Goal: Entertainment & Leisure: Consume media (video, audio)

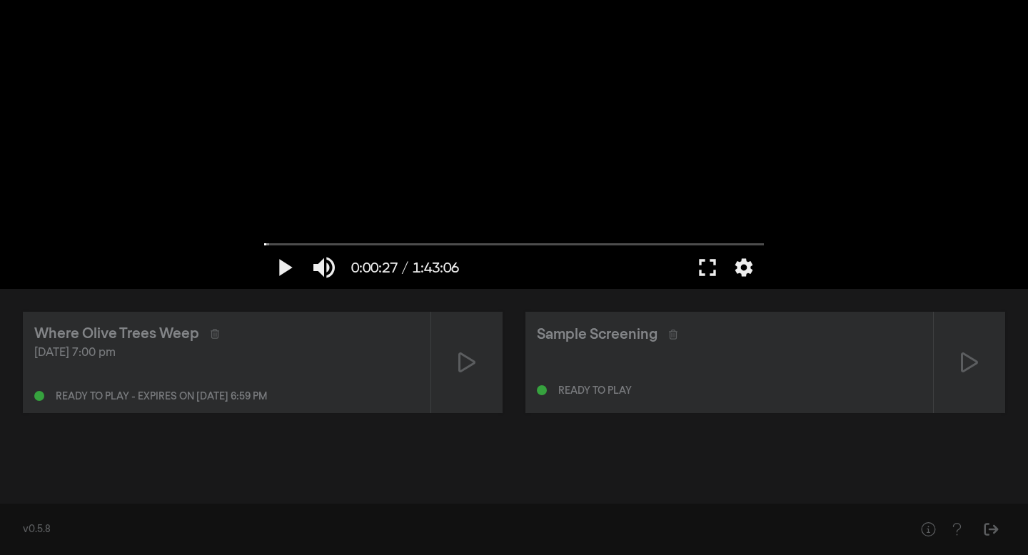
click at [584, 133] on div at bounding box center [514, 144] width 514 height 289
click at [286, 275] on button "pause" at bounding box center [284, 267] width 40 height 43
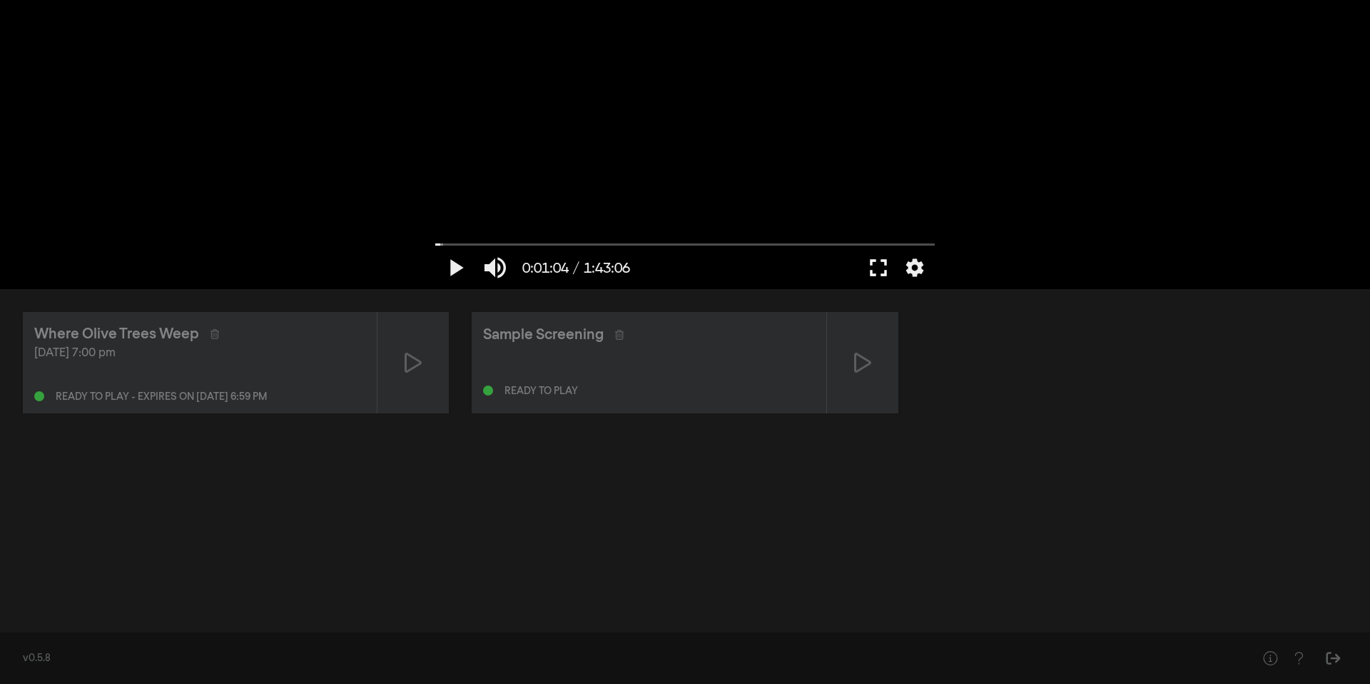
click at [880, 267] on button "fullscreen" at bounding box center [879, 267] width 40 height 43
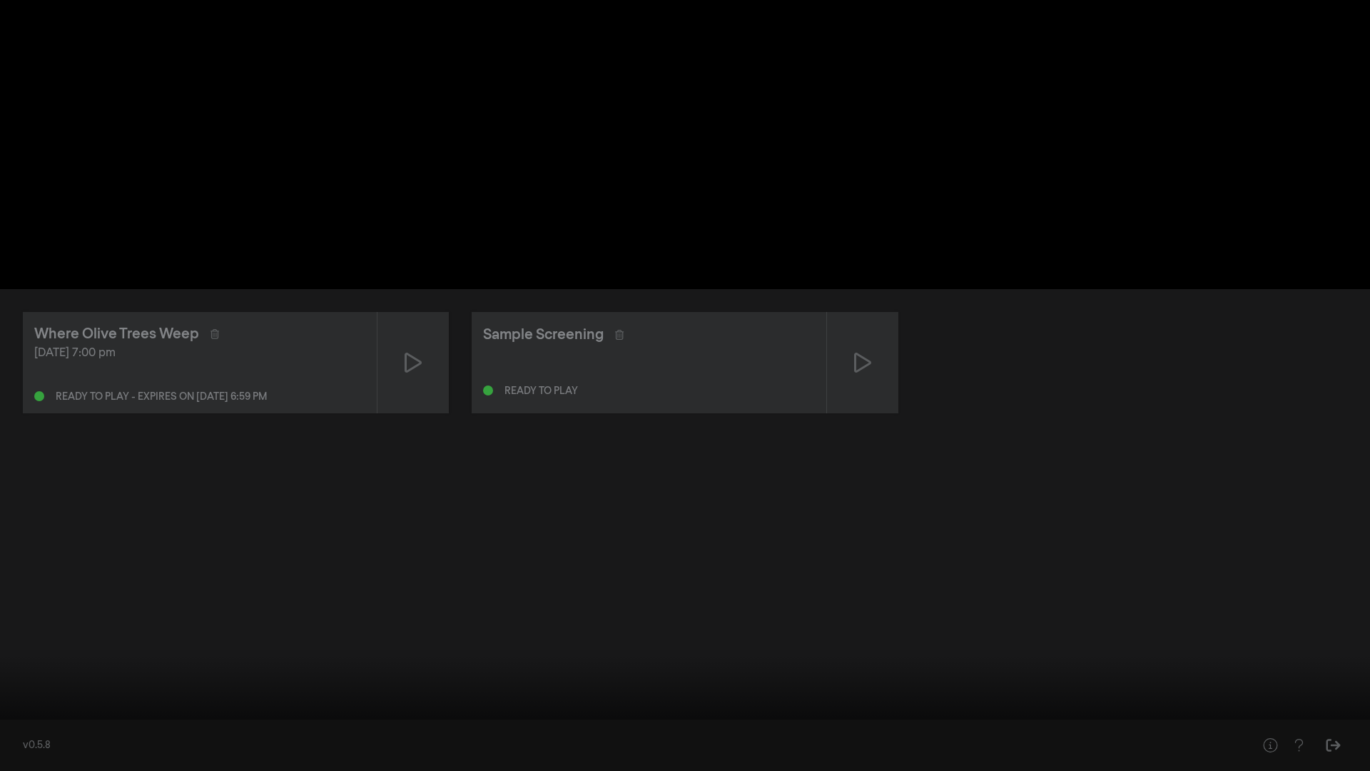
click at [26, 555] on button "play_arrow" at bounding box center [27, 749] width 40 height 43
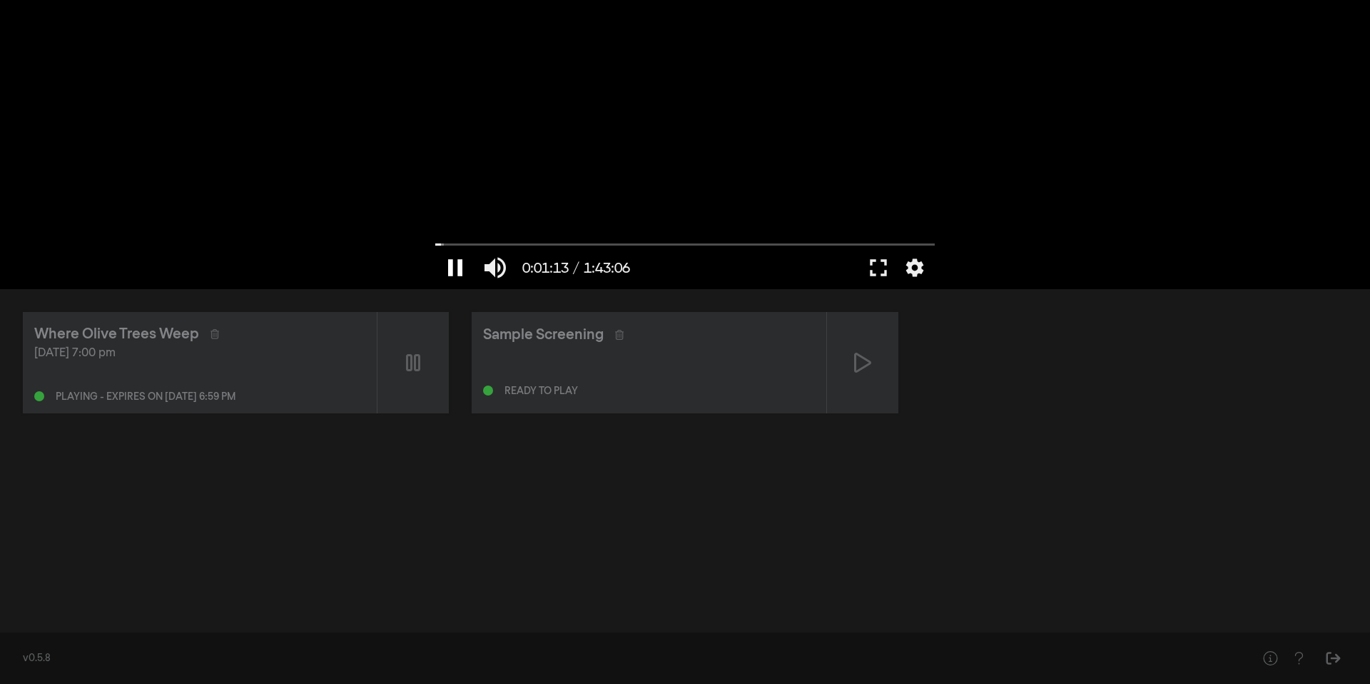
click at [457, 266] on button "pause" at bounding box center [455, 267] width 40 height 43
click at [460, 274] on button "play_arrow" at bounding box center [455, 267] width 40 height 43
click at [492, 246] on input "Seek" at bounding box center [685, 244] width 500 height 9
drag, startPoint x: 492, startPoint y: 246, endPoint x: 427, endPoint y: 240, distance: 65.2
click at [435, 240] on input "Seek" at bounding box center [685, 244] width 500 height 9
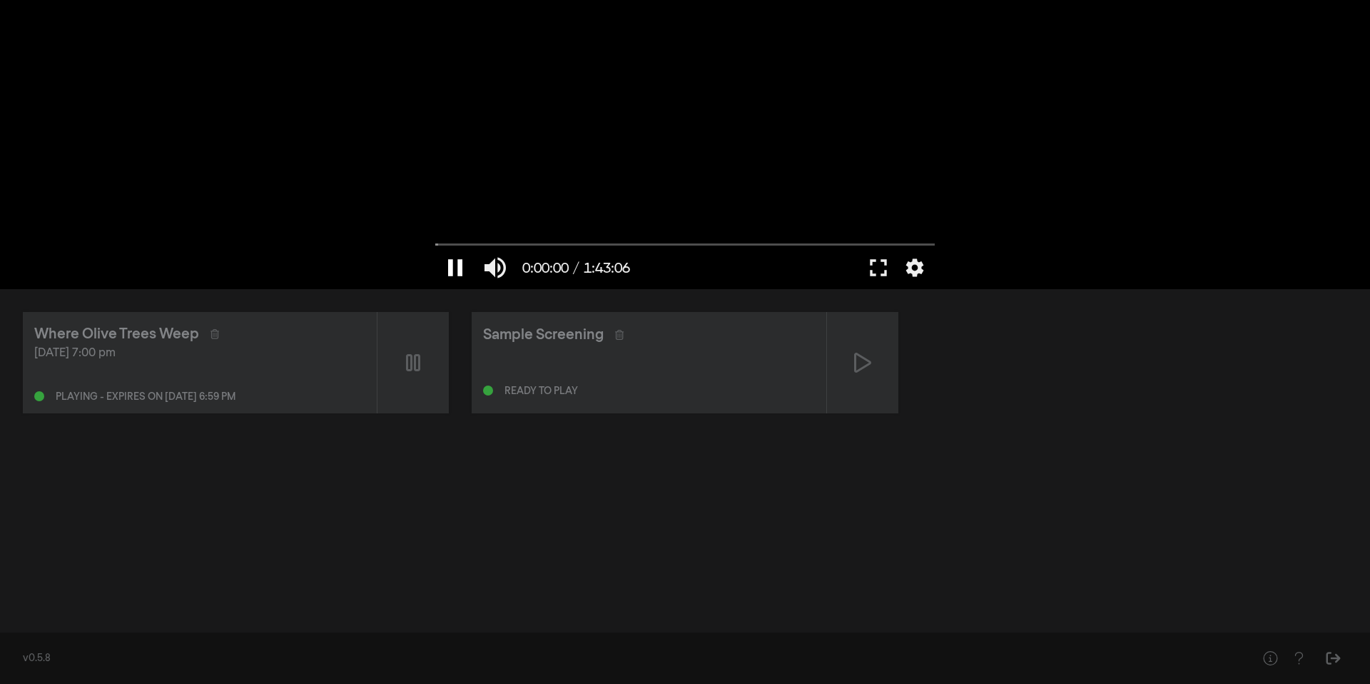
click at [452, 269] on button "pause" at bounding box center [455, 267] width 40 height 43
click at [452, 269] on button "play_arrow" at bounding box center [455, 267] width 40 height 43
click at [460, 275] on button "pause" at bounding box center [455, 267] width 40 height 43
click at [457, 263] on button "play_arrow" at bounding box center [455, 267] width 40 height 43
click at [458, 269] on button "pause" at bounding box center [455, 267] width 40 height 43
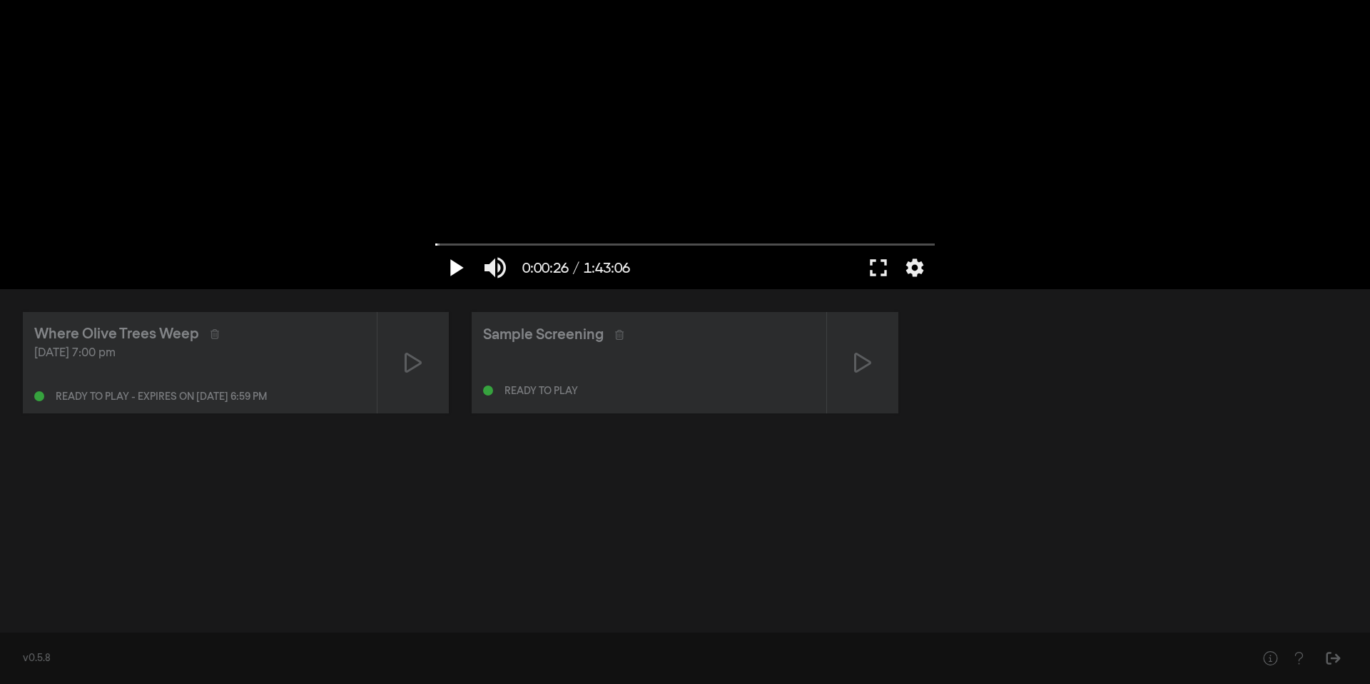
click at [458, 269] on button "play_arrow" at bounding box center [455, 267] width 40 height 43
click at [479, 248] on div "pause 0:00:27 / 1:43:06 volume_up fullscreen settings" at bounding box center [685, 265] width 514 height 48
click at [470, 247] on input "Seek" at bounding box center [685, 244] width 500 height 9
click at [454, 270] on button "pause" at bounding box center [455, 267] width 40 height 43
click at [454, 270] on button "play_arrow" at bounding box center [455, 267] width 40 height 43
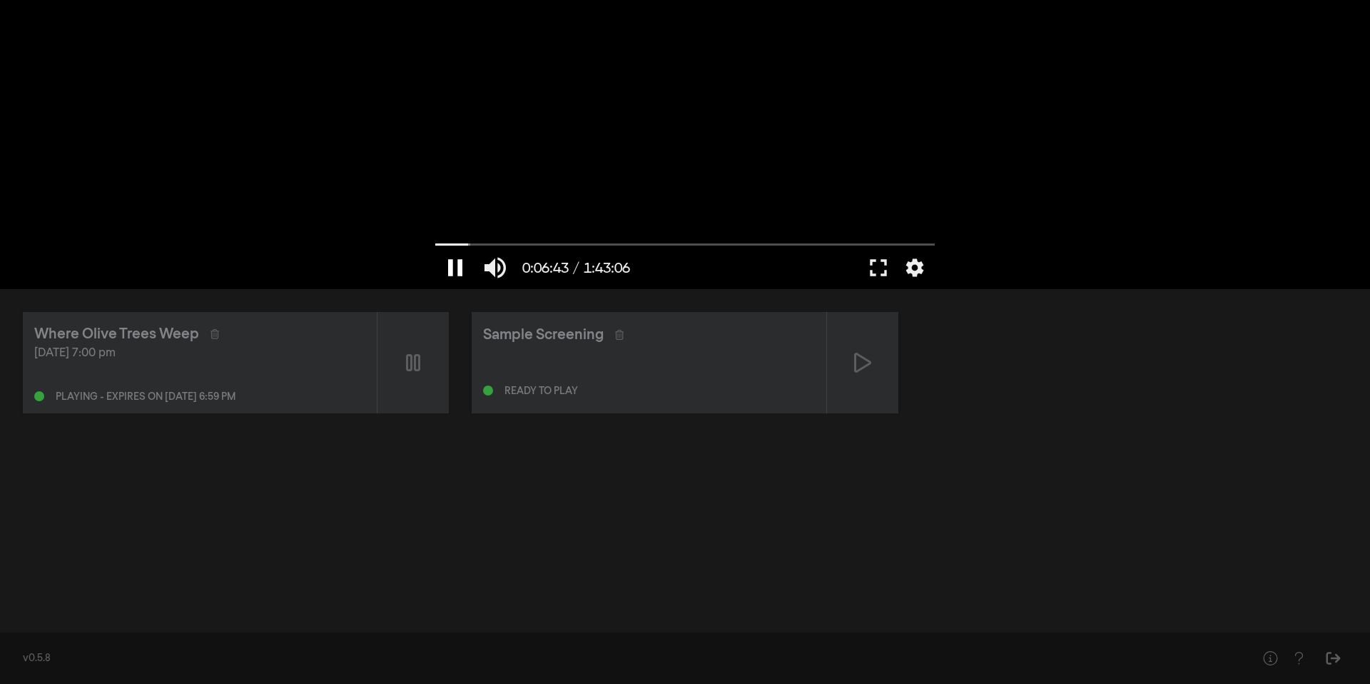
click at [455, 275] on button "pause" at bounding box center [455, 267] width 40 height 43
click at [448, 246] on input "Seek" at bounding box center [685, 244] width 500 height 9
click at [455, 265] on button "play_arrow" at bounding box center [455, 267] width 40 height 43
click at [462, 265] on button "pause" at bounding box center [455, 267] width 40 height 43
drag, startPoint x: 444, startPoint y: 243, endPoint x: 415, endPoint y: 243, distance: 28.5
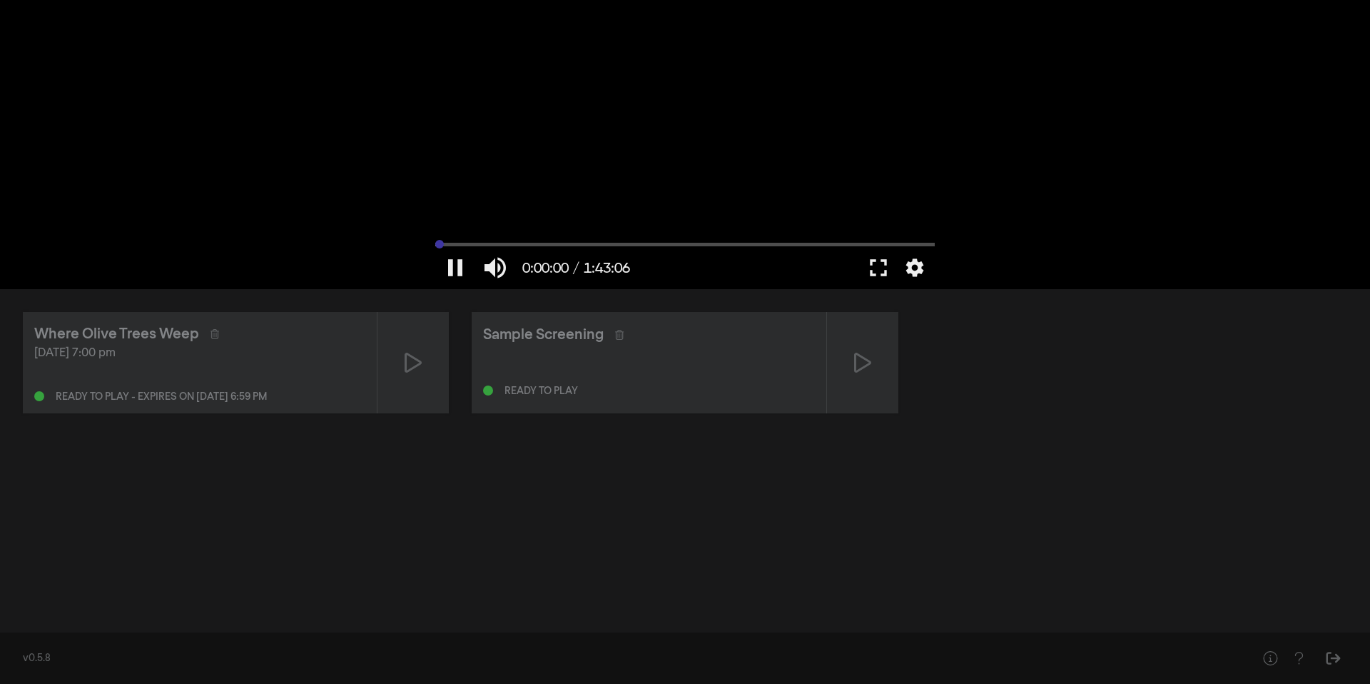
click at [435, 243] on input "Seek" at bounding box center [685, 244] width 500 height 9
click at [871, 265] on button "fullscreen" at bounding box center [879, 267] width 40 height 43
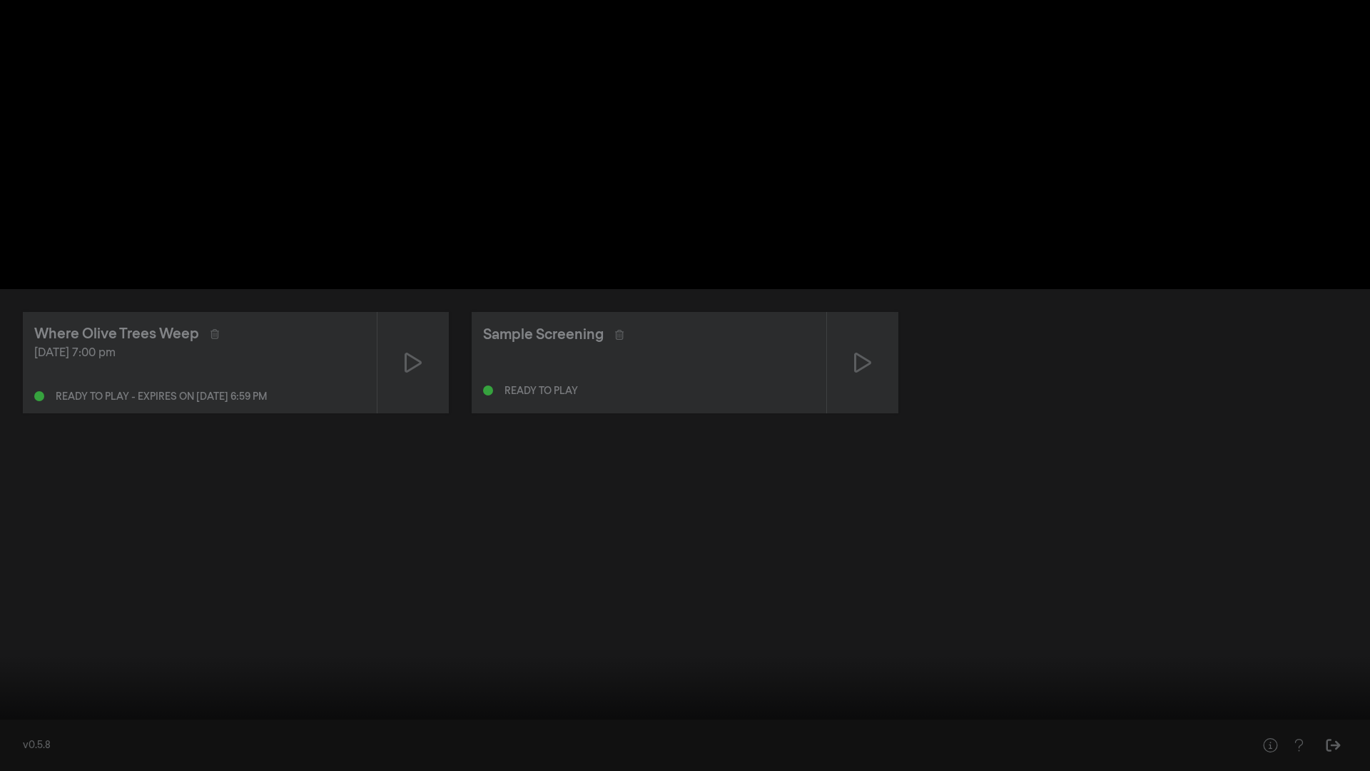
click at [871, 352] on div at bounding box center [685, 385] width 1370 height 771
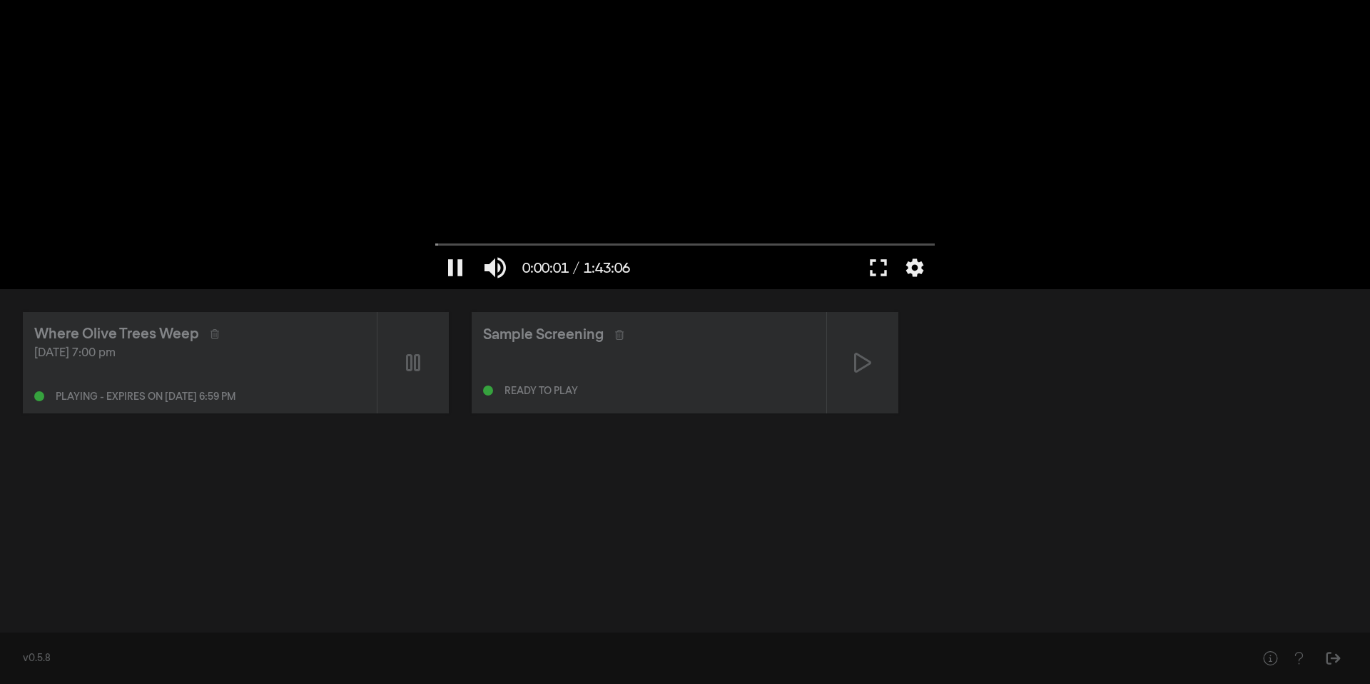
click at [682, 170] on div at bounding box center [685, 144] width 514 height 289
click at [871, 272] on button "fullscreen" at bounding box center [879, 267] width 40 height 43
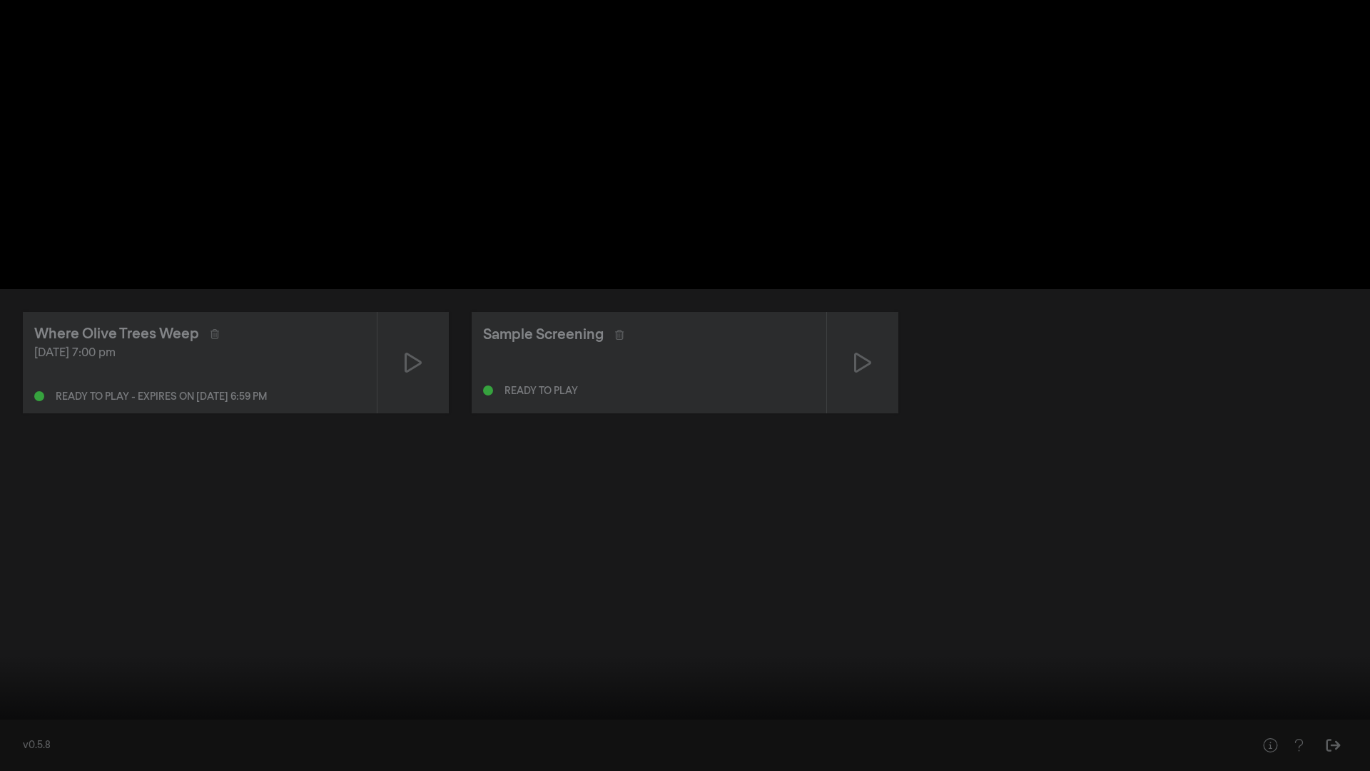
drag, startPoint x: 19, startPoint y: 724, endPoint x: 0, endPoint y: 728, distance: 18.9
click at [7, 555] on input "Seek" at bounding box center [685, 726] width 1356 height 9
click at [1027, 384] on div at bounding box center [685, 385] width 1370 height 771
click at [1027, 555] on button "fullscreen_exit" at bounding box center [1307, 749] width 40 height 43
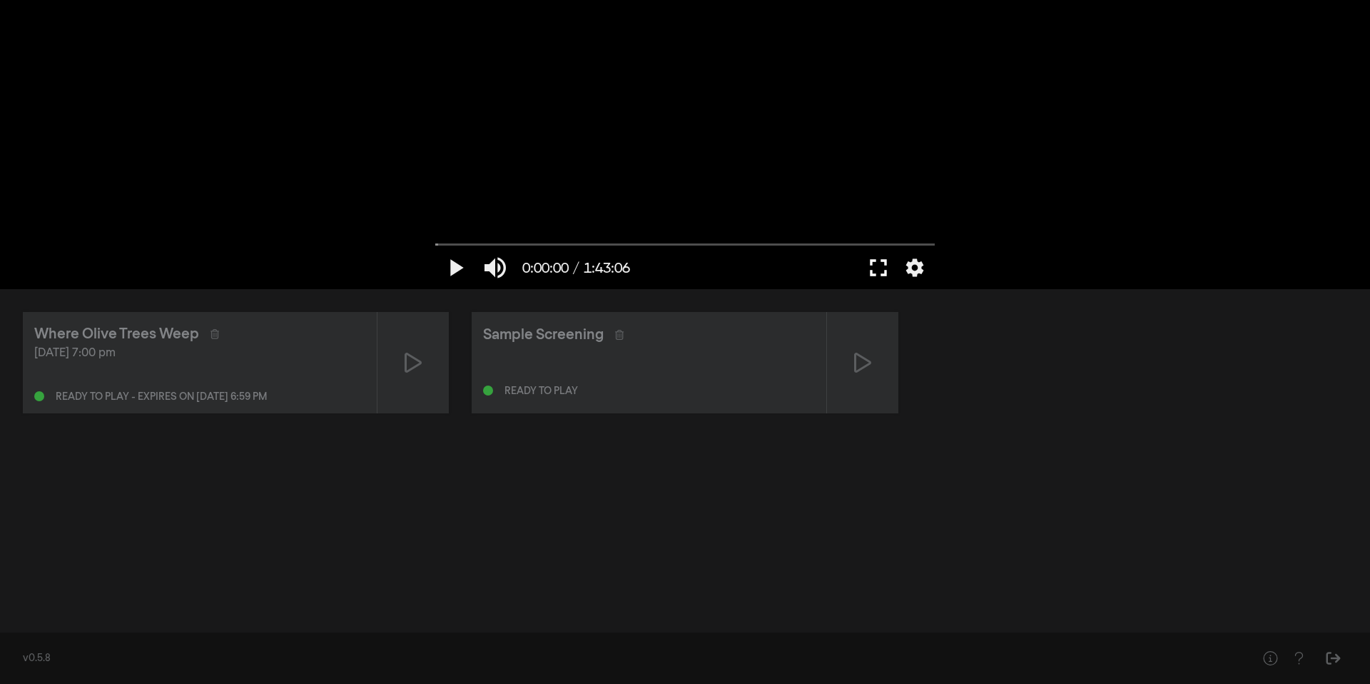
click at [876, 263] on button "fullscreen" at bounding box center [879, 267] width 40 height 43
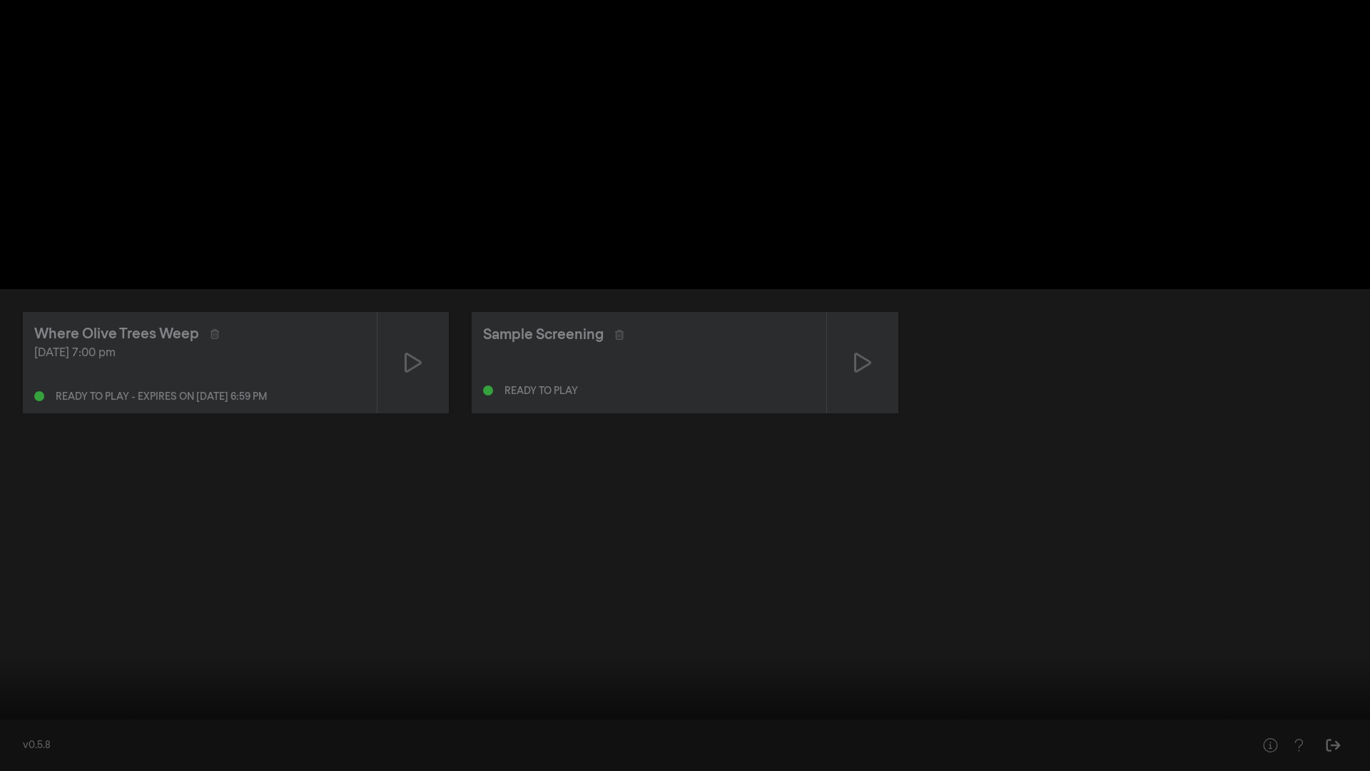
click at [1027, 555] on button "settings" at bounding box center [1343, 749] width 33 height 43
click at [1027, 555] on div at bounding box center [748, 749] width 1078 height 43
click at [1027, 555] on div at bounding box center [685, 385] width 1370 height 771
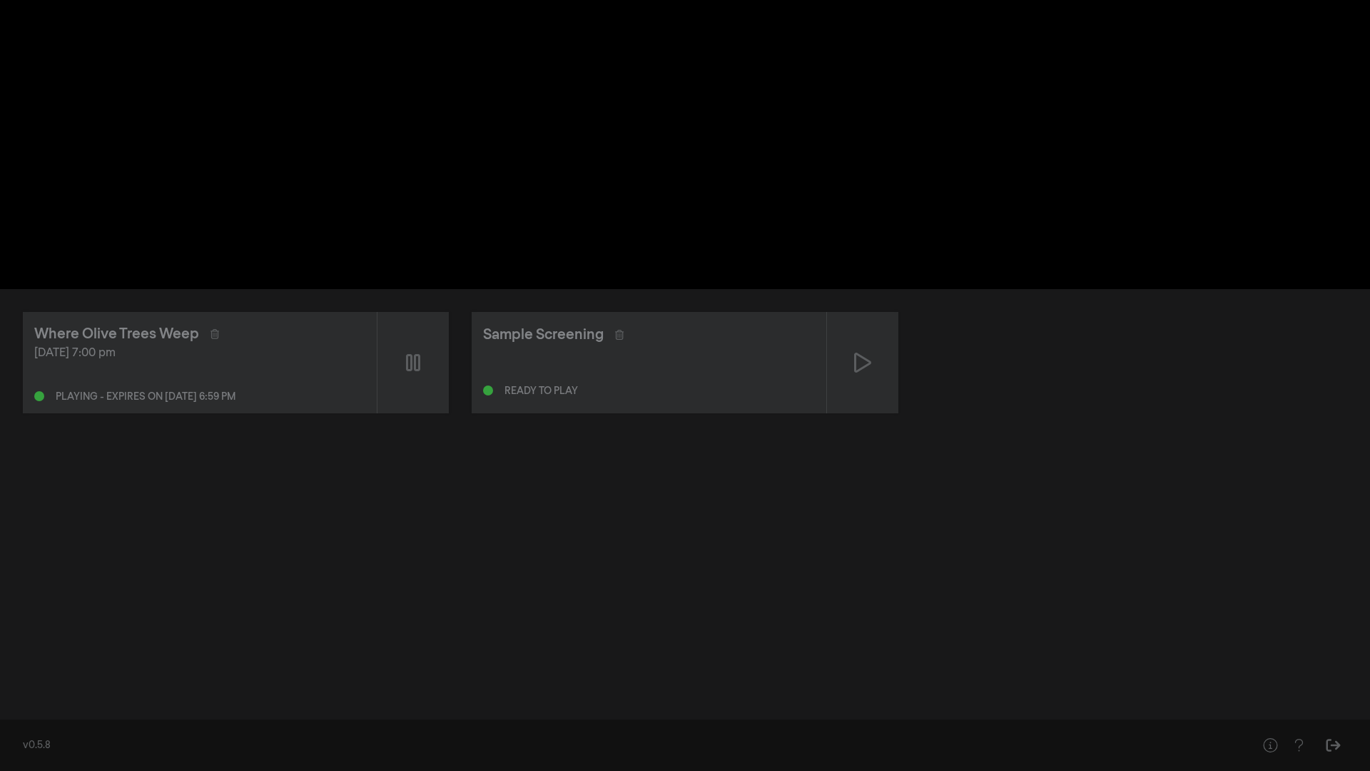
click at [650, 555] on div at bounding box center [685, 385] width 1370 height 771
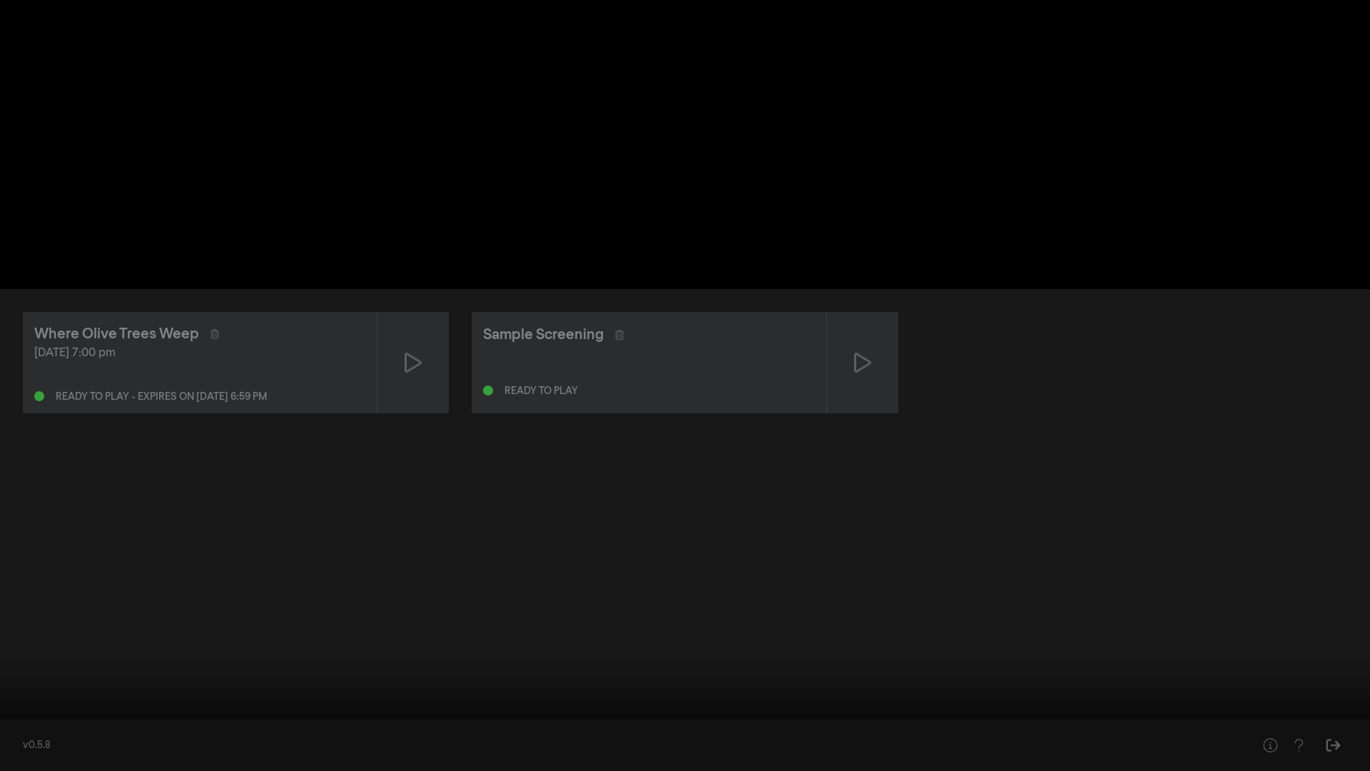
drag, startPoint x: 16, startPoint y: 722, endPoint x: 0, endPoint y: 725, distance: 16.1
click at [7, 555] on input "Seek" at bounding box center [685, 726] width 1356 height 9
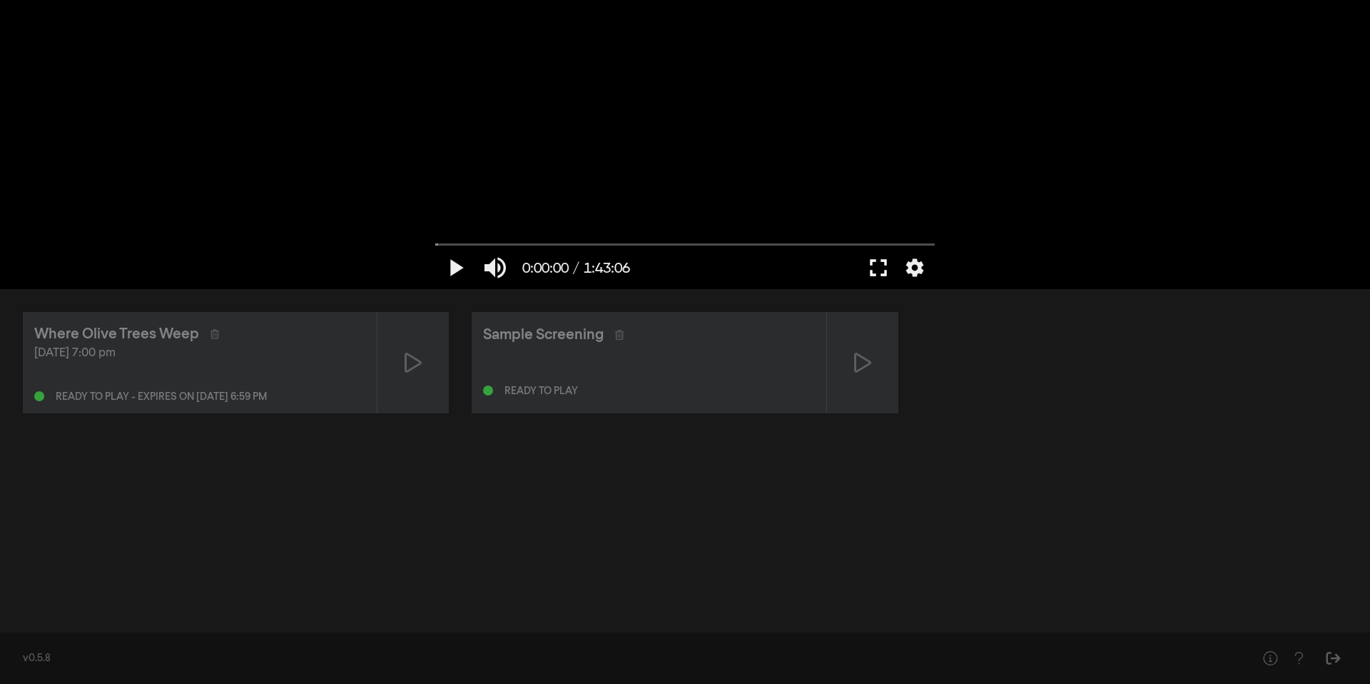
click at [871, 260] on button "fullscreen" at bounding box center [879, 267] width 40 height 43
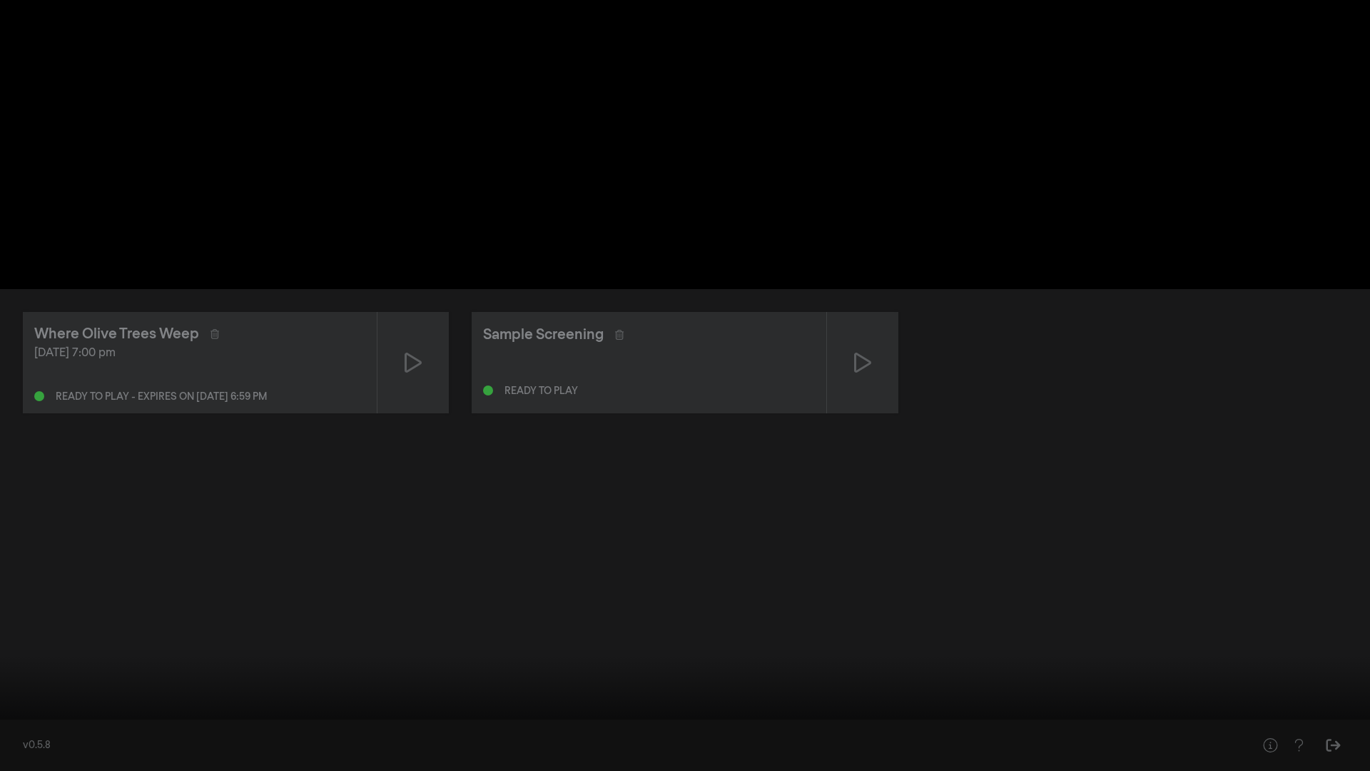
click at [31, 555] on button "play_arrow" at bounding box center [27, 749] width 40 height 43
click at [20, 555] on button "pause" at bounding box center [27, 749] width 40 height 43
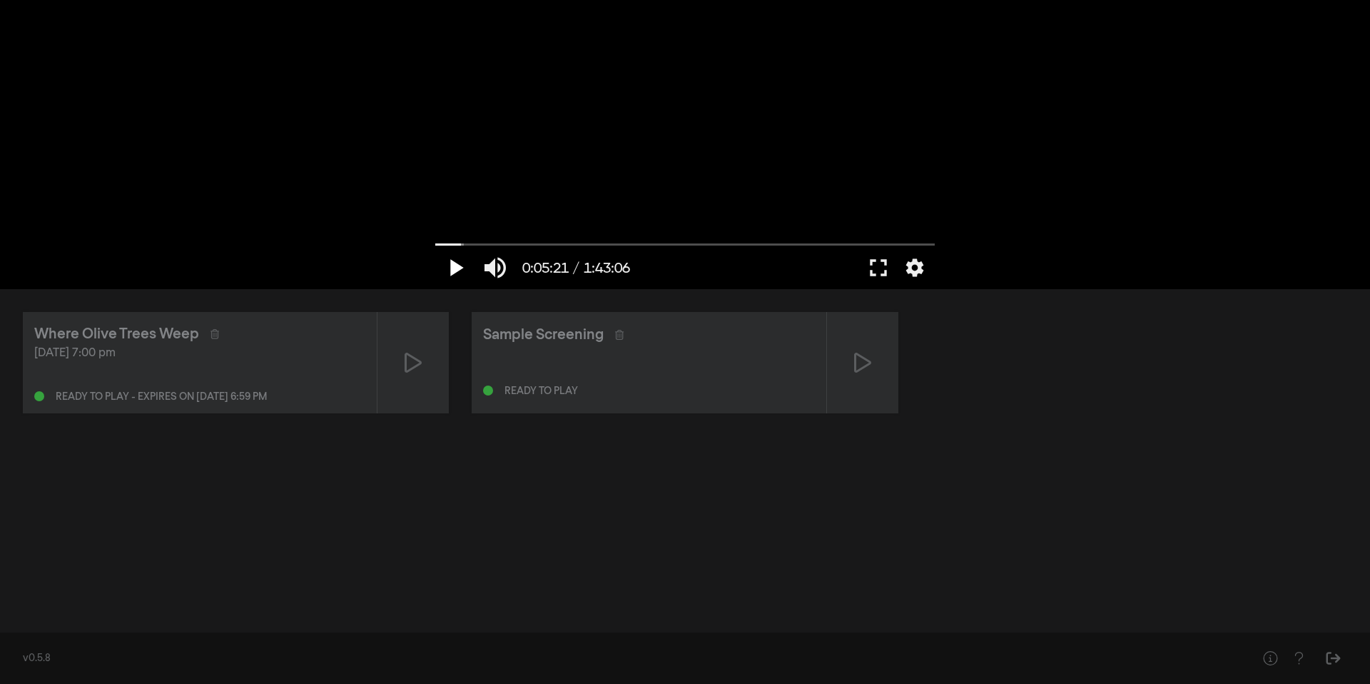
click at [465, 273] on button "play_arrow" at bounding box center [455, 267] width 40 height 43
click at [870, 278] on button "fullscreen" at bounding box center [879, 267] width 40 height 43
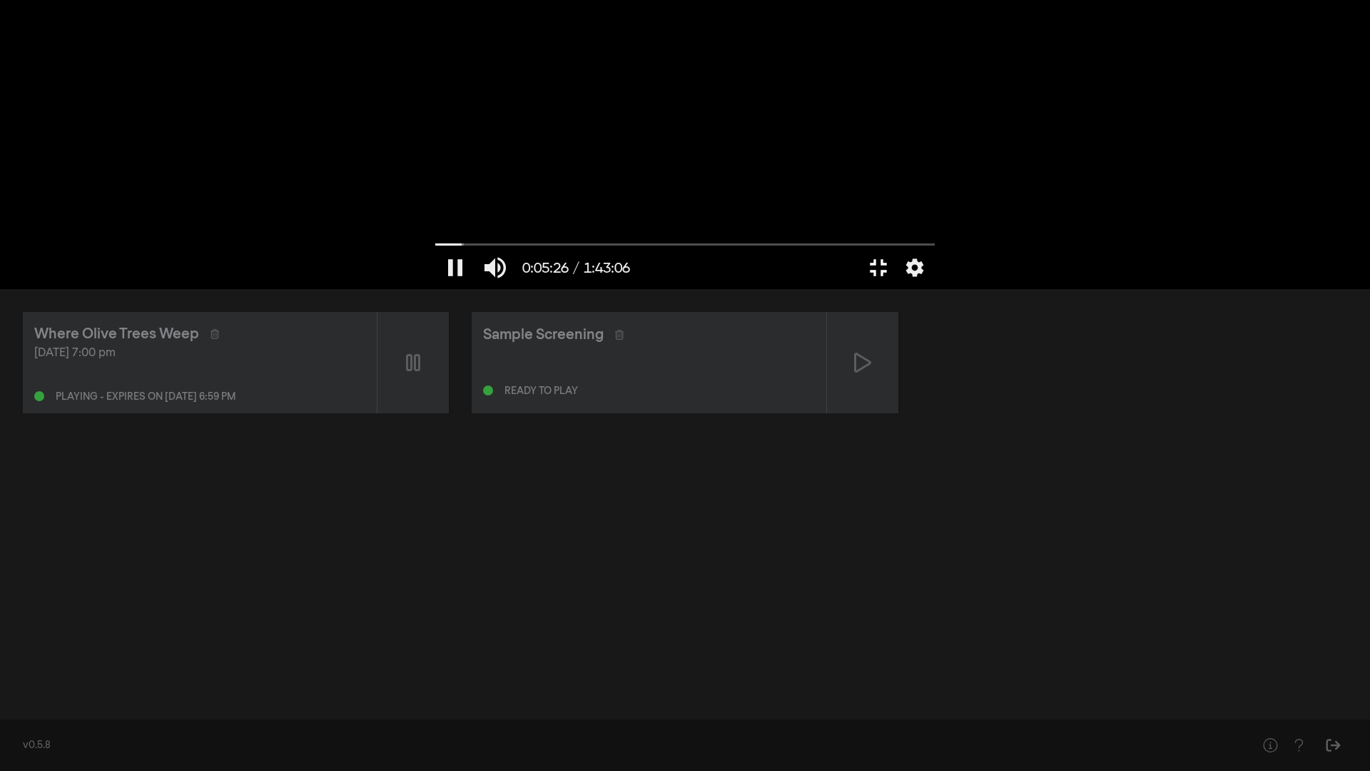
type input "326.952239"
